Goal: Information Seeking & Learning: Find specific fact

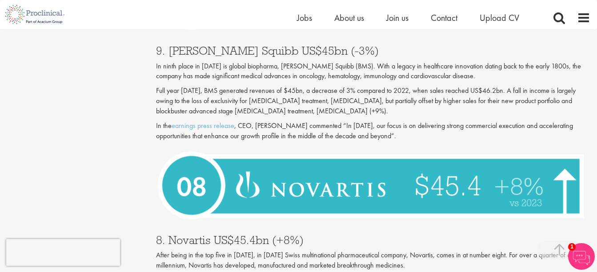
scroll to position [1336, 0]
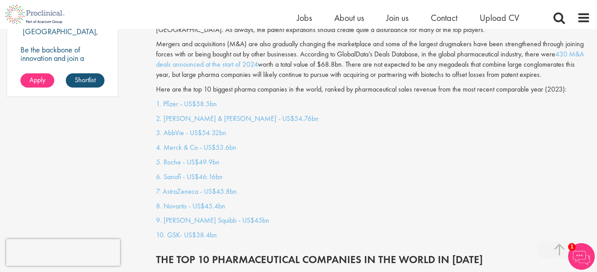
scroll to position [744, 0]
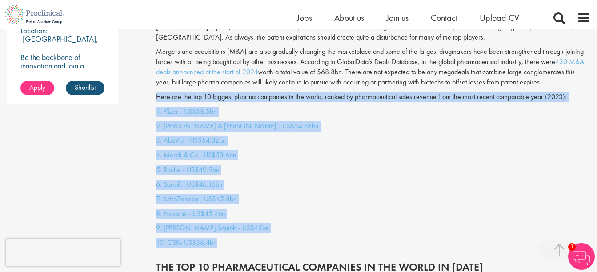
drag, startPoint x: 156, startPoint y: 87, endPoint x: 247, endPoint y: 231, distance: 169.9
copy div "Here are the top 10 biggest pharma companies in the world, ranked by pharmaceut…"
click at [471, 194] on p "7. AstraZeneca - US$45.8bn" at bounding box center [373, 199] width 434 height 10
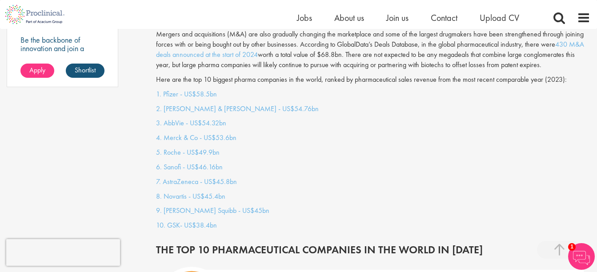
scroll to position [769, 0]
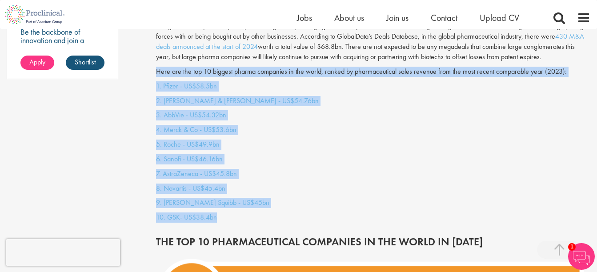
drag, startPoint x: 156, startPoint y: 61, endPoint x: 231, endPoint y: 211, distance: 167.8
copy div "Here are the top 10 biggest pharma companies in the world, ranked by pharmaceut…"
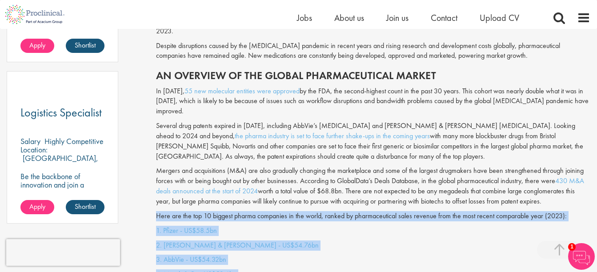
scroll to position [609, 0]
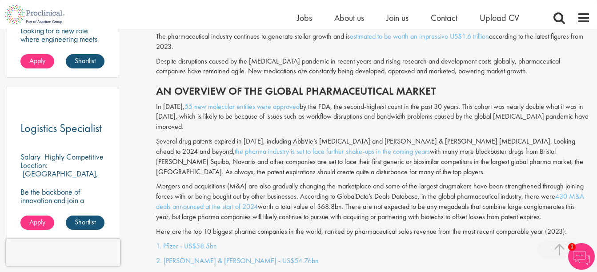
drag, startPoint x: 583, startPoint y: 54, endPoint x: 584, endPoint y: 60, distance: 6.2
click at [584, 60] on div "The pharmaceutical industry continues to generate stellar growth and is estimat…" at bounding box center [373, 129] width 448 height 224
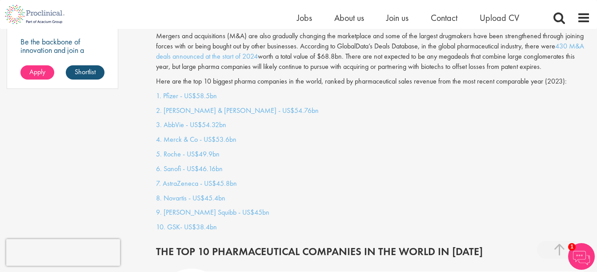
scroll to position [767, 0]
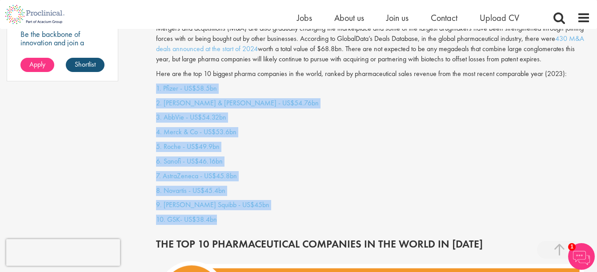
drag, startPoint x: 155, startPoint y: 76, endPoint x: 225, endPoint y: 208, distance: 148.5
copy div "1. Pfizer - US$58.5bn 2. [PERSON_NAME] & [PERSON_NAME] - US$54.76bn 3. AbbVie -…"
